Goal: Information Seeking & Learning: Learn about a topic

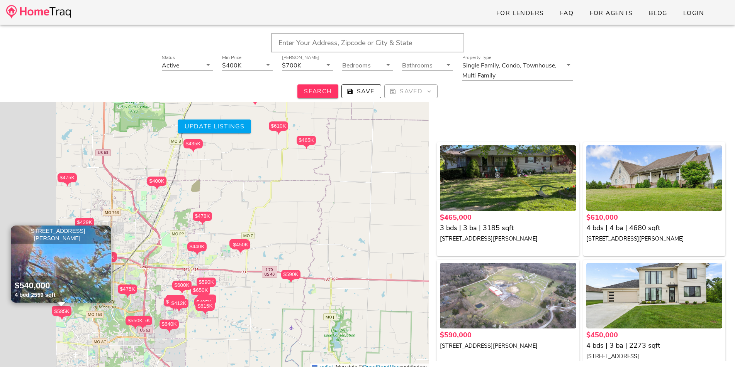
drag, startPoint x: 217, startPoint y: 225, endPoint x: 366, endPoint y: 223, distance: 148.6
click at [366, 223] on div "$465K $610K $590K $450K $420K $620K $478K $450K $450K $440K $435K $590K $539K $…" at bounding box center [214, 222] width 428 height 298
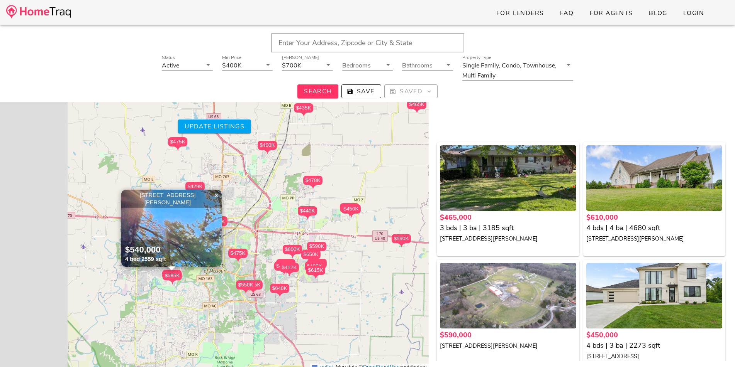
drag, startPoint x: 261, startPoint y: 296, endPoint x: 376, endPoint y: 259, distance: 121.5
click at [376, 259] on div "$465K $610K $590K $450K $420K $620K $478K $450K $450K $440K $435K $590K $539K $…" at bounding box center [214, 222] width 428 height 298
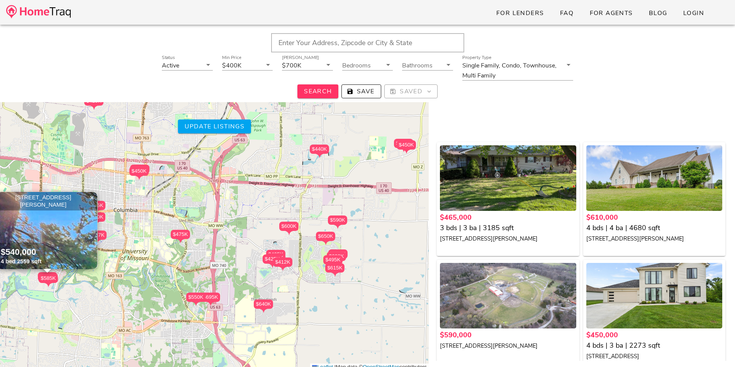
drag, startPoint x: 248, startPoint y: 250, endPoint x: 164, endPoint y: 310, distance: 103.0
click at [164, 310] on div "$465K $610K $590K $450K $420K $620K $478K $450K $450K $440K $435K $590K $539K $…" at bounding box center [214, 222] width 428 height 298
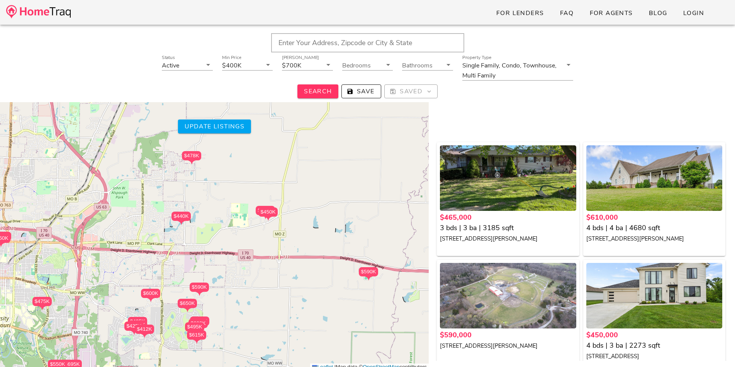
drag, startPoint x: 266, startPoint y: 233, endPoint x: 226, endPoint y: 267, distance: 52.3
click at [129, 295] on div "$465K $610K $590K $450K $420K $620K $478K $450K $450K $440K $435K $590K $539K $…" at bounding box center [214, 222] width 428 height 298
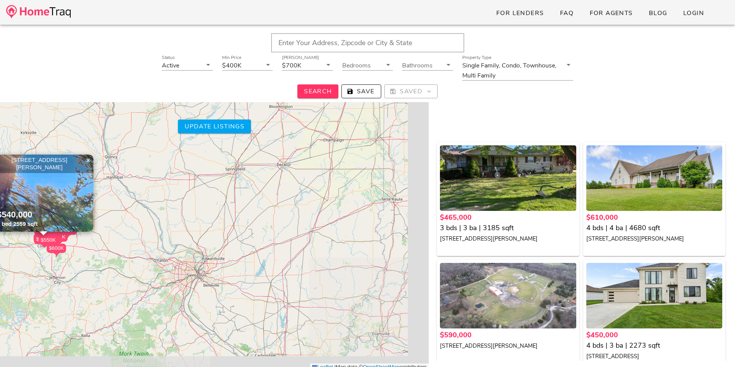
drag, startPoint x: 364, startPoint y: 268, endPoint x: 112, endPoint y: 243, distance: 252.5
click at [111, 247] on div "$465K $610K $590K $450K $420K $620K $478K $450K $450K $440K $435K $590K $539K $…" at bounding box center [214, 222] width 428 height 298
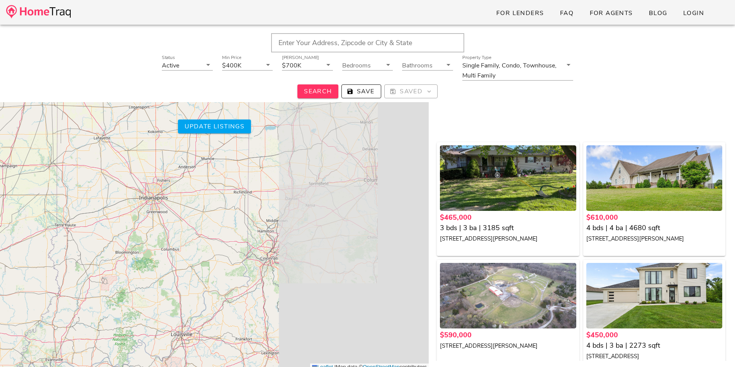
drag, startPoint x: 323, startPoint y: 248, endPoint x: 3, endPoint y: 264, distance: 320.4
click at [0, 272] on div "$465K $610K $590K $450K $420K $620K $478K $450K $450K $440K $435K $590K $539K $…" at bounding box center [214, 222] width 428 height 298
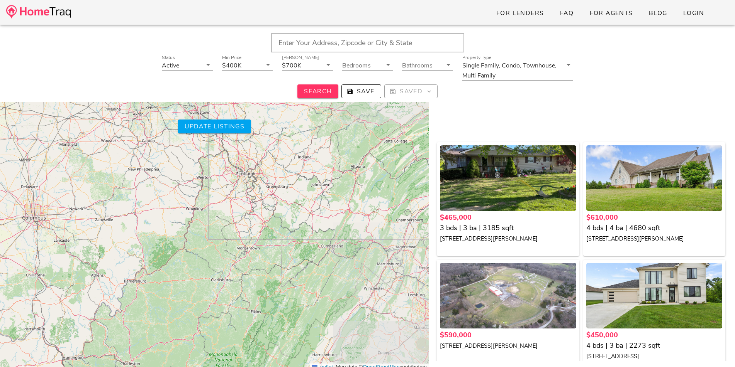
drag, startPoint x: 330, startPoint y: 248, endPoint x: 0, endPoint y: 287, distance: 332.0
click at [0, 288] on div "$465K $610K $590K $450K $420K $620K $478K $450K $450K $440K $435K $590K $539K $…" at bounding box center [214, 222] width 428 height 298
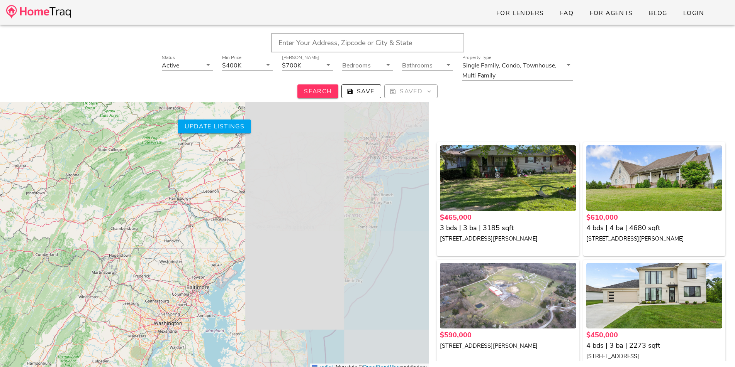
drag, startPoint x: 372, startPoint y: 251, endPoint x: 96, endPoint y: 241, distance: 275.4
click at [96, 241] on div "$465K $610K $590K $450K $420K $620K $478K $450K $450K $440K $435K $590K $539K $…" at bounding box center [214, 222] width 428 height 298
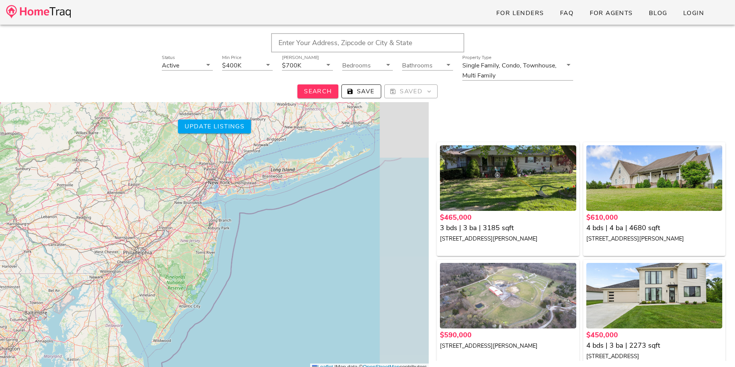
drag, startPoint x: 380, startPoint y: 266, endPoint x: 238, endPoint y: 319, distance: 151.9
click at [238, 319] on div "$465K $610K $590K $450K $420K $620K $478K $450K $450K $440K $435K $590K $539K $…" at bounding box center [214, 222] width 428 height 298
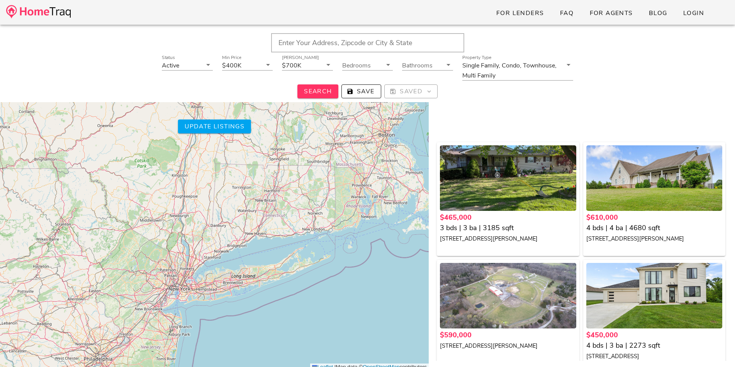
drag, startPoint x: 317, startPoint y: 294, endPoint x: 526, endPoint y: 137, distance: 260.8
click at [526, 137] on div "$465K $610K $590K $450K $420K $620K $478K $450K $450K $440K $435K $590K $539K $…" at bounding box center [367, 256] width 735 height 367
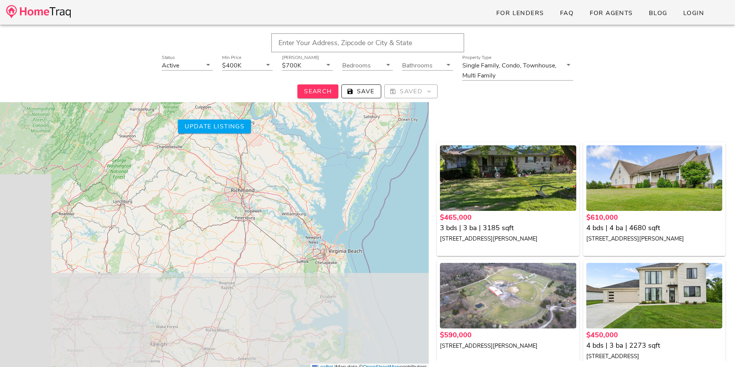
drag, startPoint x: 350, startPoint y: 317, endPoint x: 430, endPoint y: 121, distance: 211.9
click at [430, 121] on div "$465K $610K $590K $450K $420K $620K $478K $450K $450K $440K $435K $590K $539K $…" at bounding box center [367, 256] width 735 height 367
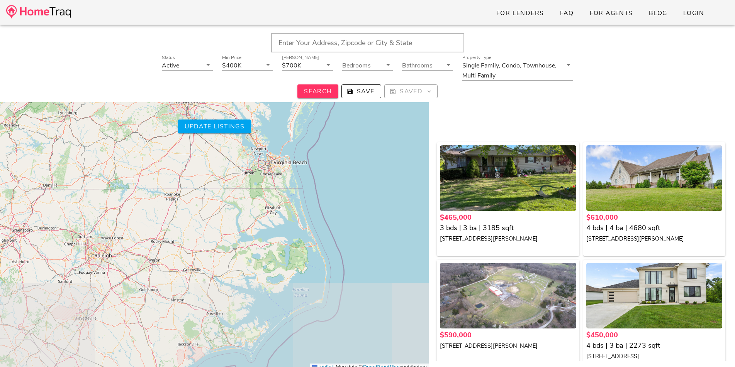
drag, startPoint x: 377, startPoint y: 293, endPoint x: 323, endPoint y: 204, distance: 104.3
click at [323, 204] on div "$465K $610K $590K $450K $420K $620K $478K $450K $450K $440K $435K $590K $539K $…" at bounding box center [214, 222] width 428 height 298
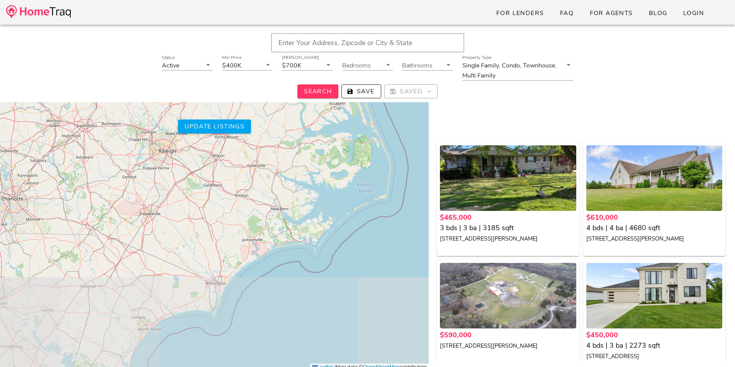
drag, startPoint x: 284, startPoint y: 261, endPoint x: 356, endPoint y: 156, distance: 127.7
click at [355, 151] on div "$465K $610K $590K $450K $420K $620K $478K $450K $450K $440K $435K $590K $539K $…" at bounding box center [214, 222] width 428 height 298
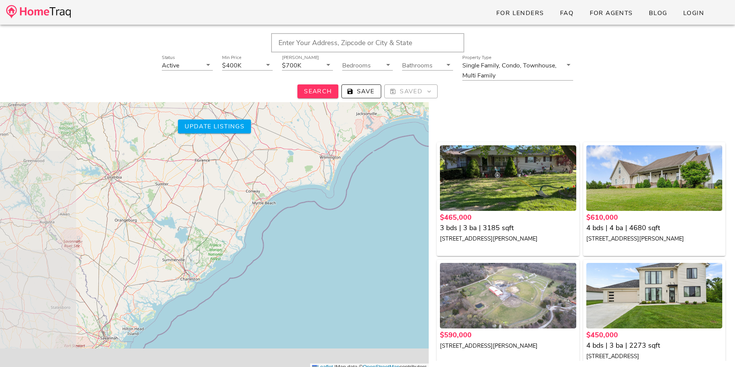
drag, startPoint x: 246, startPoint y: 301, endPoint x: 353, endPoint y: 180, distance: 161.3
click at [353, 180] on div "$465K $610K $590K $450K $420K $620K $478K $450K $450K $440K $435K $590K $539K $…" at bounding box center [214, 222] width 428 height 298
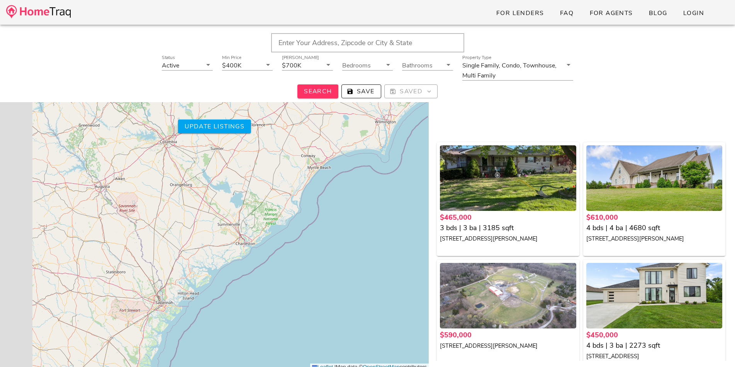
drag, startPoint x: 353, startPoint y: 180, endPoint x: 420, endPoint y: 128, distance: 84.4
click at [420, 128] on div "$465K $610K $590K $450K $420K $620K $478K $450K $450K $440K $435K $590K $539K $…" at bounding box center [214, 222] width 428 height 298
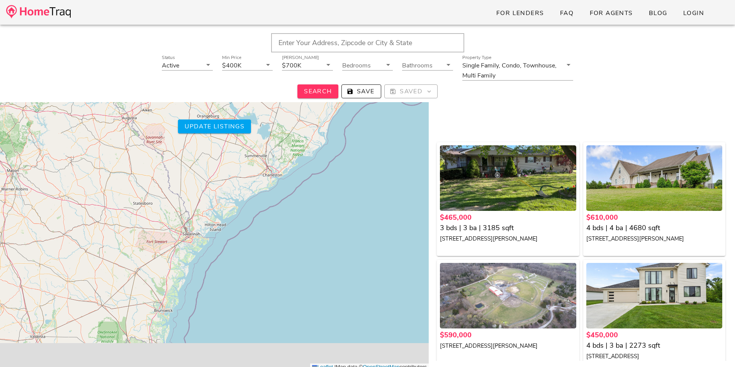
drag, startPoint x: 296, startPoint y: 260, endPoint x: 312, endPoint y: 208, distance: 54.5
click at [312, 208] on div "$465K $610K $590K $450K $420K $620K $478K $450K $450K $440K $435K $590K $539K $…" at bounding box center [214, 222] width 428 height 298
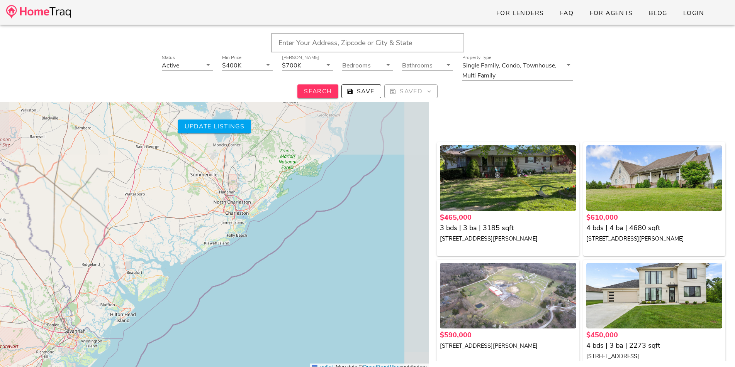
drag, startPoint x: 310, startPoint y: 194, endPoint x: 262, endPoint y: 295, distance: 111.9
click at [262, 295] on div "$465K $610K $590K $450K $420K $620K $478K $450K $450K $440K $435K $590K $539K $…" at bounding box center [214, 222] width 428 height 298
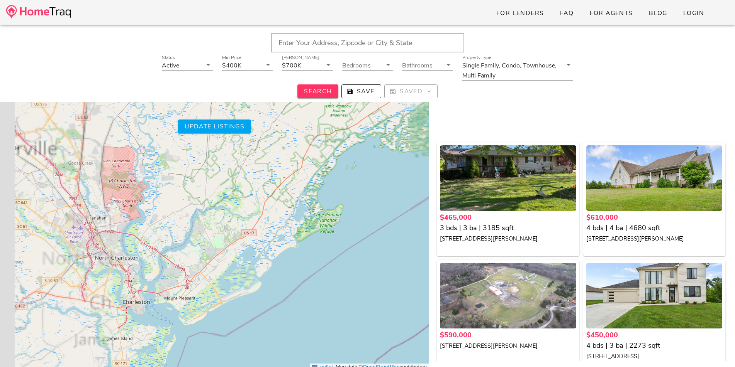
drag, startPoint x: 222, startPoint y: 210, endPoint x: 401, endPoint y: 283, distance: 192.5
click at [400, 293] on div "$465K $610K $590K $450K $420K $620K $478K $450K $450K $440K $435K $590K $539K $…" at bounding box center [214, 222] width 428 height 298
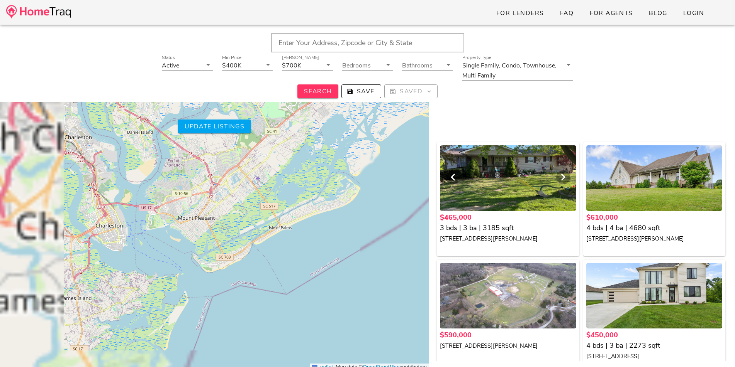
drag, startPoint x: 245, startPoint y: 269, endPoint x: 482, endPoint y: 146, distance: 267.9
click at [482, 146] on div "$465K $610K $590K $450K $420K $620K $478K $450K $450K $440K $435K $590K $539K $…" at bounding box center [367, 256] width 735 height 367
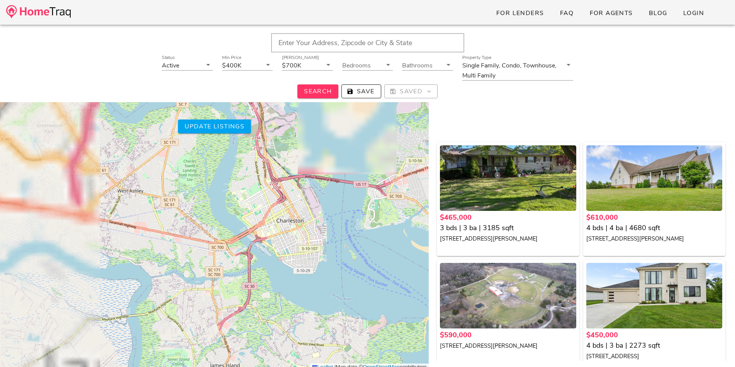
drag, startPoint x: 162, startPoint y: 224, endPoint x: 384, endPoint y: 301, distance: 234.6
click at [405, 327] on div "$465K $610K $590K $450K $420K $620K $478K $450K $450K $440K $435K $590K $539K $…" at bounding box center [214, 222] width 428 height 298
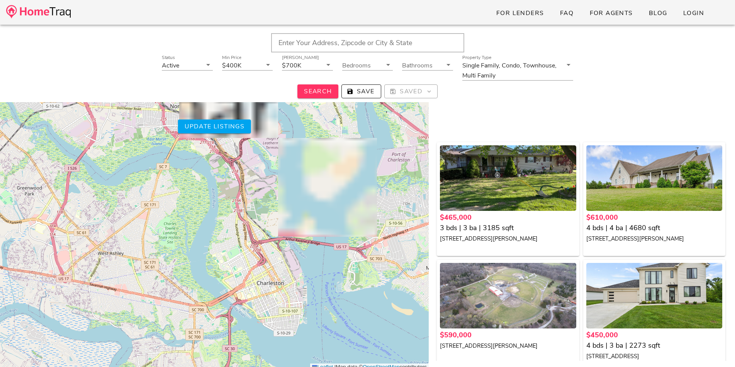
drag, startPoint x: 357, startPoint y: 222, endPoint x: 357, endPoint y: 274, distance: 52.9
click at [357, 274] on div "$465K $610K $590K $450K $420K $620K $478K $450K $450K $440K $435K $590K $539K $…" at bounding box center [214, 222] width 428 height 298
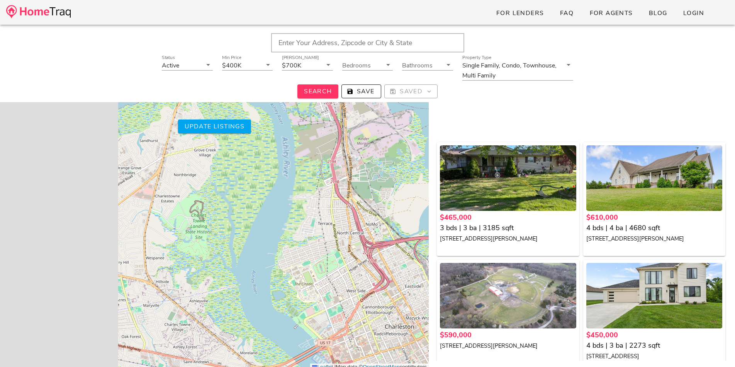
drag, startPoint x: 201, startPoint y: 253, endPoint x: 370, endPoint y: 297, distance: 174.3
click at [370, 297] on div "$465K $610K $590K $450K $420K $620K $478K $450K $450K $440K $435K $590K $539K $…" at bounding box center [214, 222] width 428 height 298
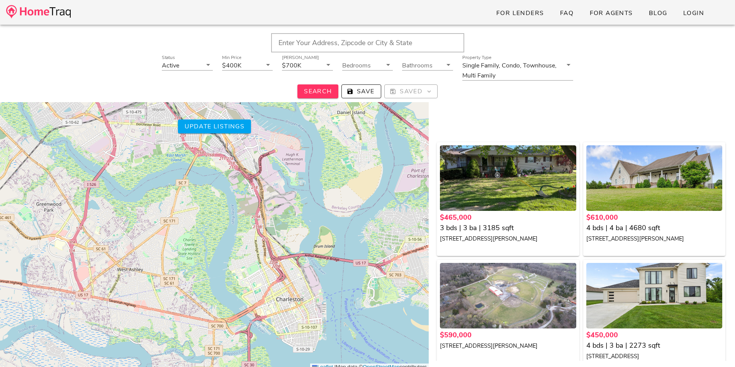
drag, startPoint x: 196, startPoint y: 242, endPoint x: 178, endPoint y: 256, distance: 22.9
click at [162, 257] on div "$465K $610K $590K $450K $420K $620K $478K $450K $450K $440K $435K $590K $539K $…" at bounding box center [214, 222] width 428 height 298
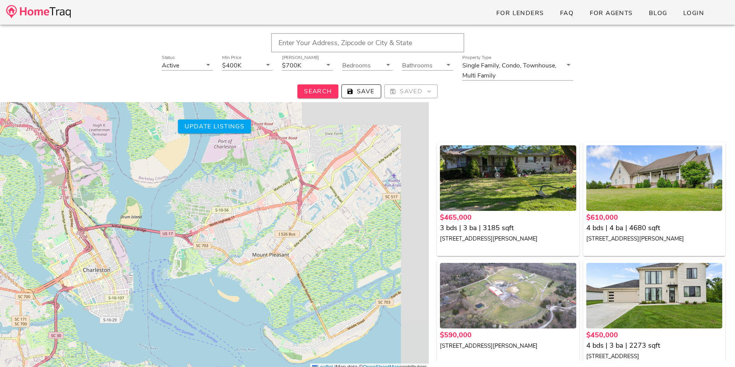
drag, startPoint x: 318, startPoint y: 244, endPoint x: 129, endPoint y: 213, distance: 191.4
click at [111, 215] on div "$465K $610K $590K $450K $420K $620K $478K $450K $450K $440K $435K $590K $539K $…" at bounding box center [214, 222] width 428 height 298
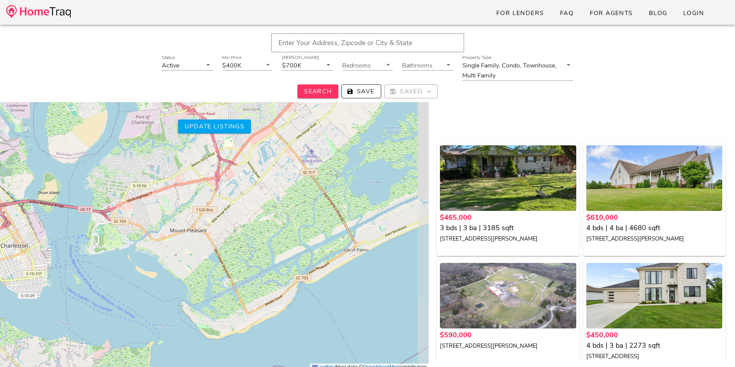
drag, startPoint x: 342, startPoint y: 246, endPoint x: 265, endPoint y: 212, distance: 84.1
click at [265, 212] on div "$465K $610K $590K $450K $420K $620K $478K $450K $450K $440K $435K $590K $539K $…" at bounding box center [214, 222] width 428 height 298
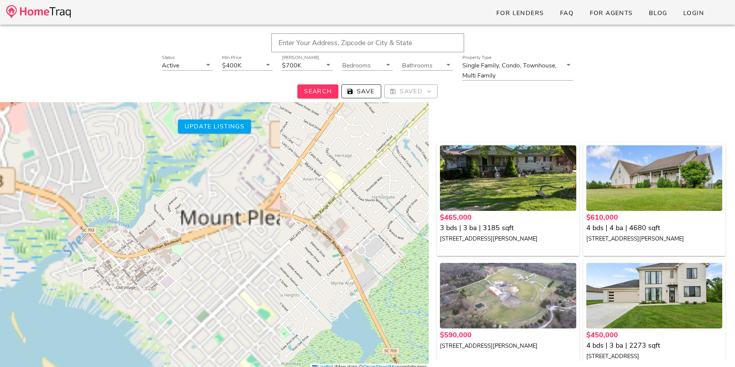
drag, startPoint x: 189, startPoint y: 234, endPoint x: 376, endPoint y: 279, distance: 192.9
click at [398, 289] on div "$465K $610K $590K $450K $420K $620K $478K $450K $450K $440K $435K $590K $539K $…" at bounding box center [214, 222] width 428 height 298
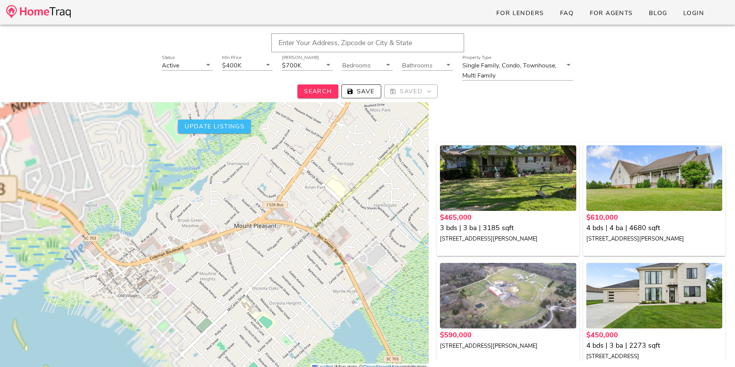
click at [208, 133] on button "Update listings" at bounding box center [214, 127] width 73 height 14
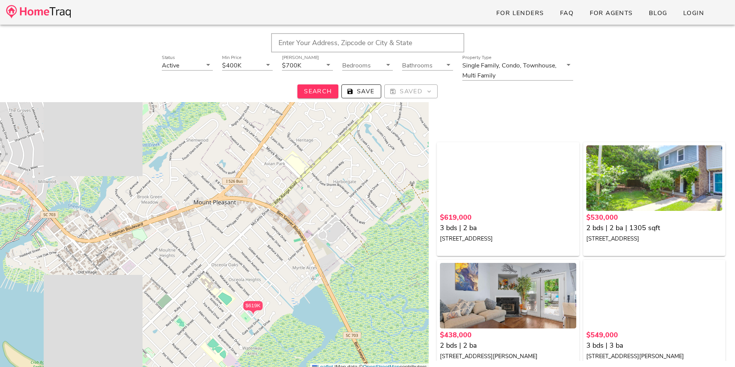
drag, startPoint x: 317, startPoint y: 310, endPoint x: 235, endPoint y: 221, distance: 120.2
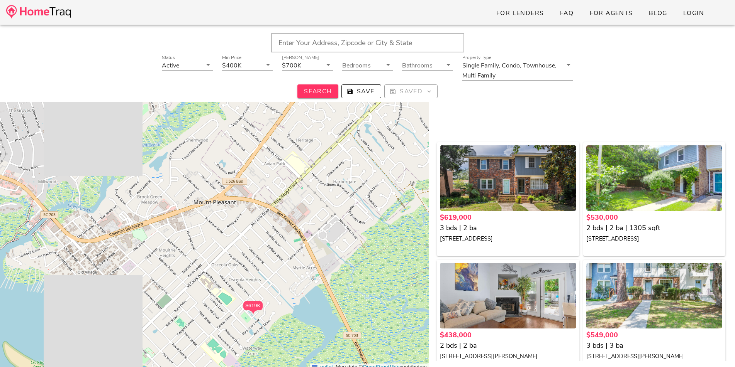
click at [235, 221] on div "$619K $530K $438K $549K $699K $649K $550K $555K [STREET_ADDRESS] $555,000 2178 …" at bounding box center [214, 222] width 428 height 298
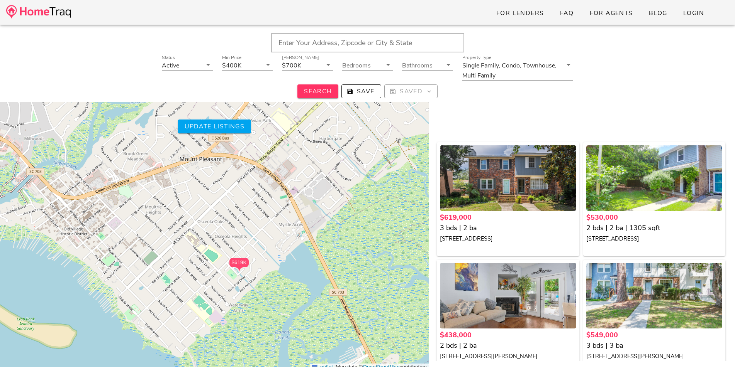
click at [236, 262] on div "$619K" at bounding box center [238, 262] width 19 height 9
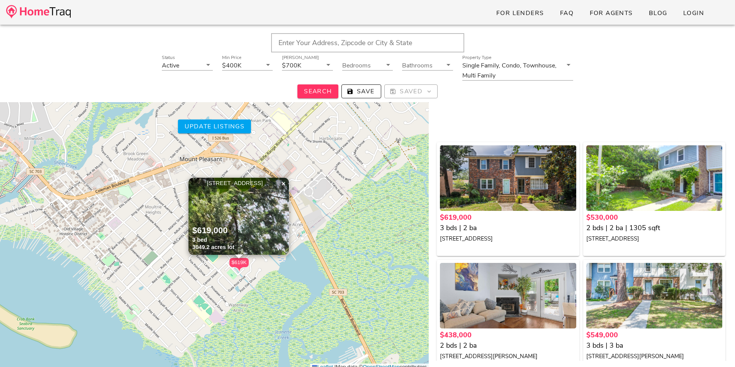
click at [335, 218] on div "$619K $530K $438K $549K $699K $649K $550K $555K [STREET_ADDRESS] $619,000 3 bed…" at bounding box center [214, 222] width 428 height 298
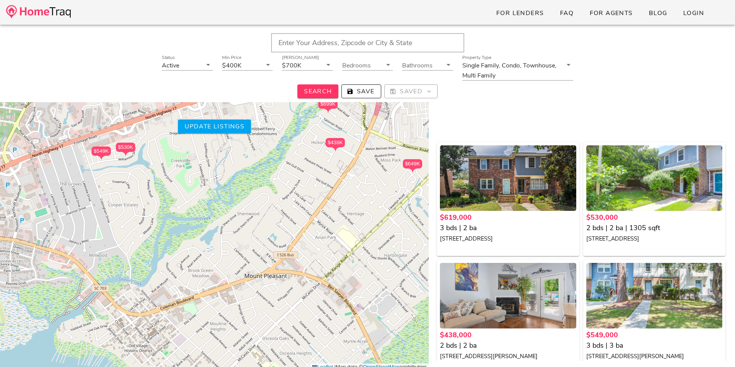
drag, startPoint x: 305, startPoint y: 170, endPoint x: 369, endPoint y: 273, distance: 121.4
click at [370, 285] on div "$619K $530K $438K $549K $699K $649K $550K $555K + − Leaflet | Map data © OpenSt…" at bounding box center [214, 222] width 428 height 298
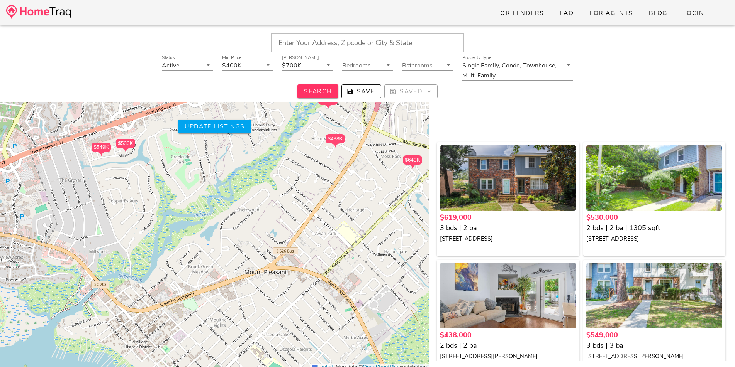
click at [413, 161] on div "$649K" at bounding box center [412, 160] width 19 height 9
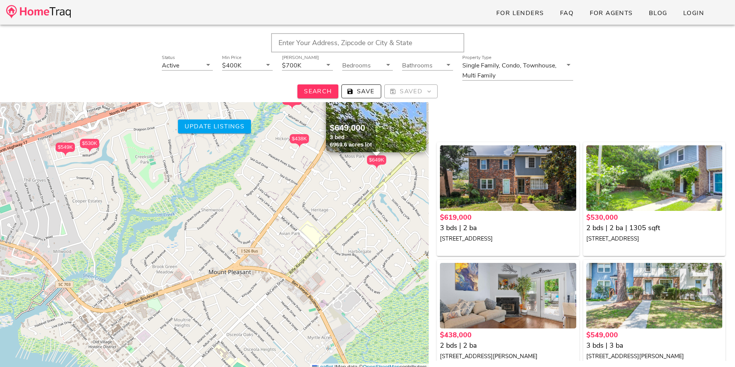
click at [298, 141] on div "$438K" at bounding box center [298, 138] width 19 height 9
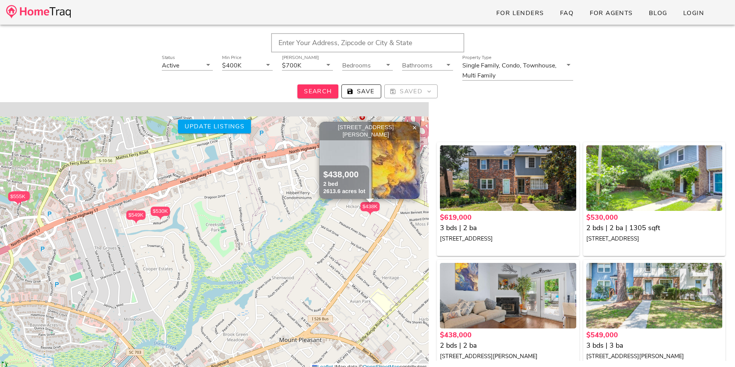
drag, startPoint x: 220, startPoint y: 200, endPoint x: 305, endPoint y: 244, distance: 94.9
click at [305, 244] on div "$619K $530K $438K $549K $699K $649K $550K $555K [STREET_ADDRESS][PERSON_NAME] $…" at bounding box center [214, 222] width 428 height 298
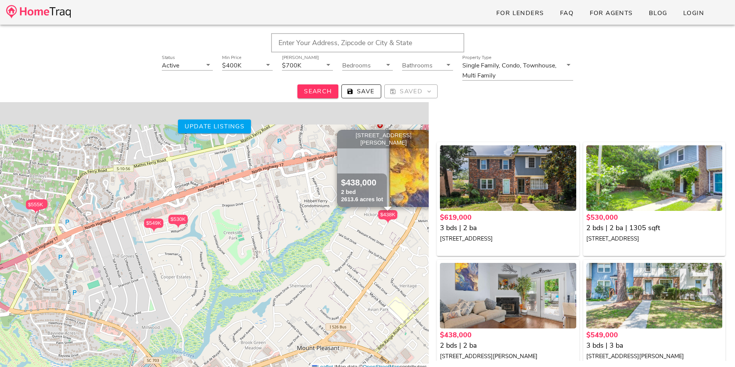
click at [180, 218] on div "$530K" at bounding box center [177, 219] width 19 height 9
